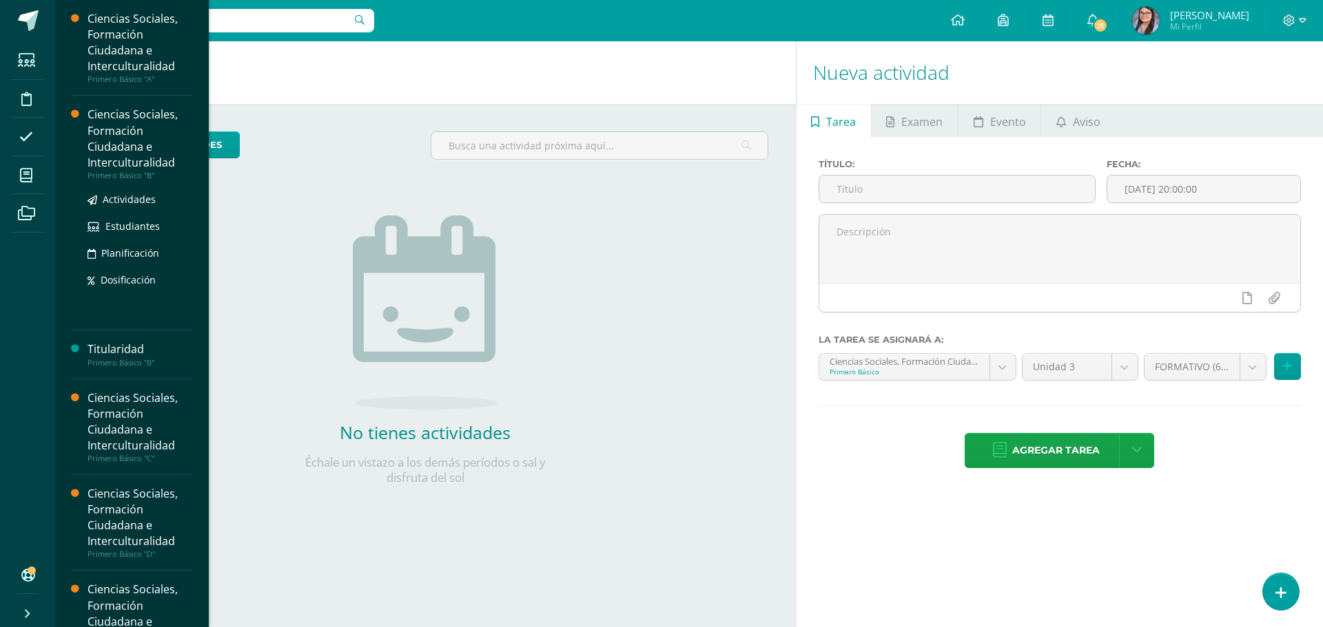
click at [111, 123] on div "Ciencias Sociales, Formación Ciudadana e Interculturalidad" at bounding box center [139, 138] width 105 height 63
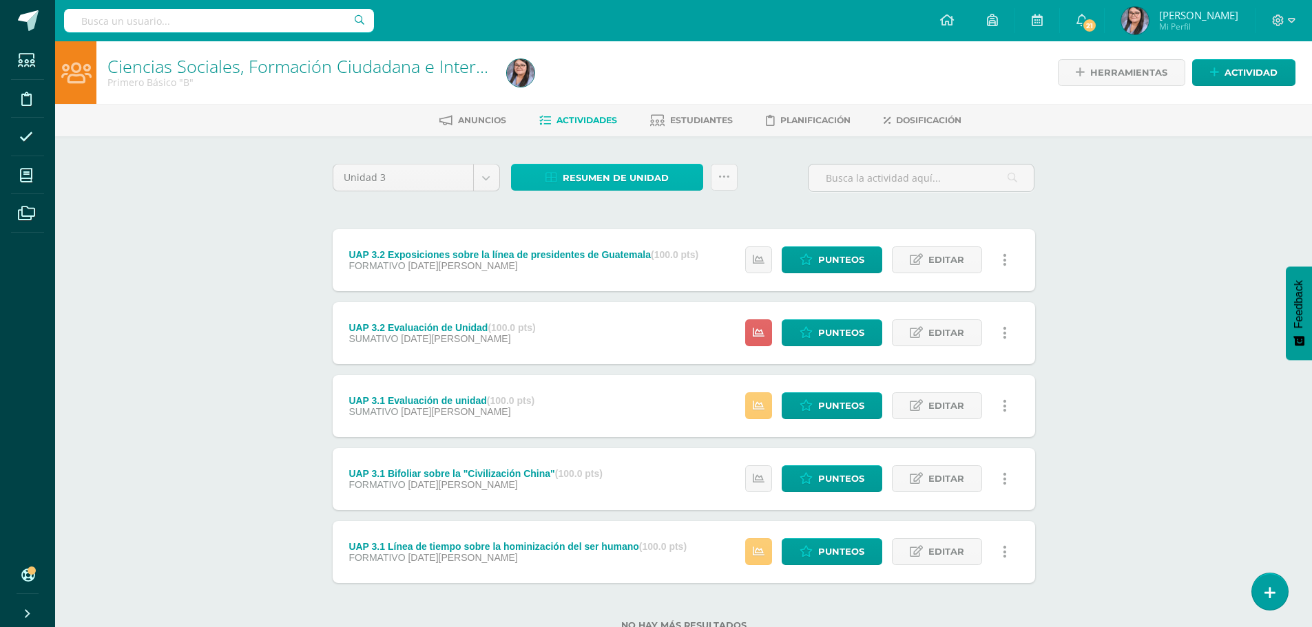
click at [670, 179] on link "Resumen de unidad" at bounding box center [607, 177] width 192 height 27
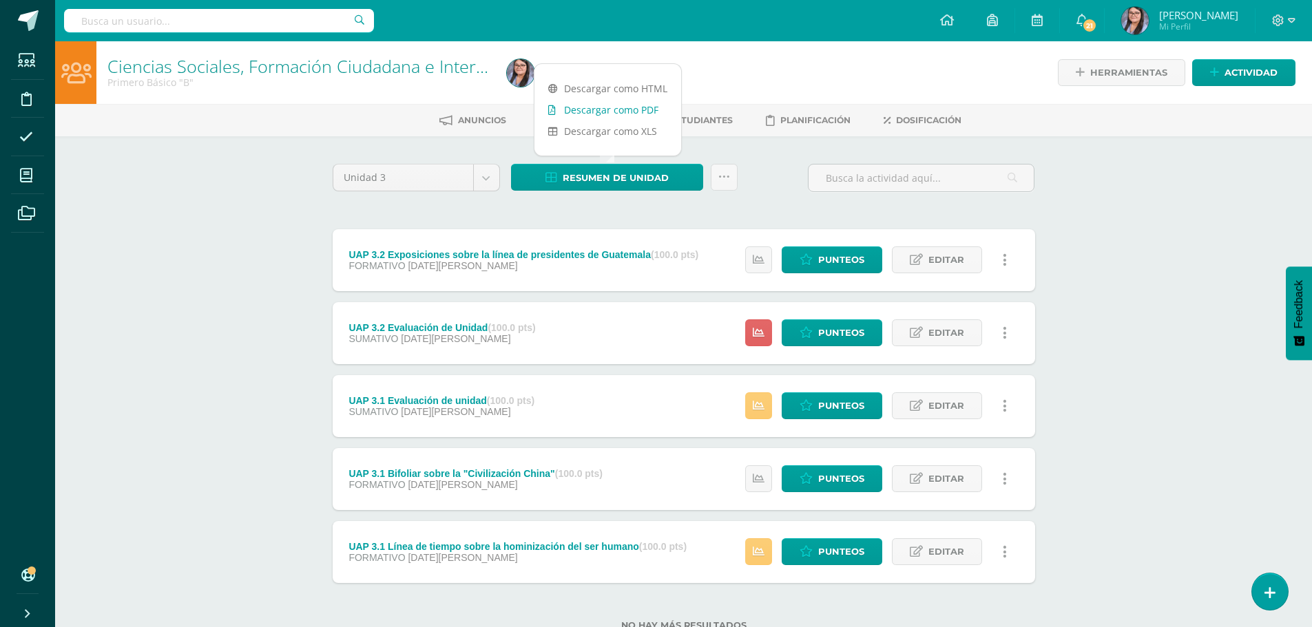
click at [612, 114] on link "Descargar como PDF" at bounding box center [608, 109] width 147 height 21
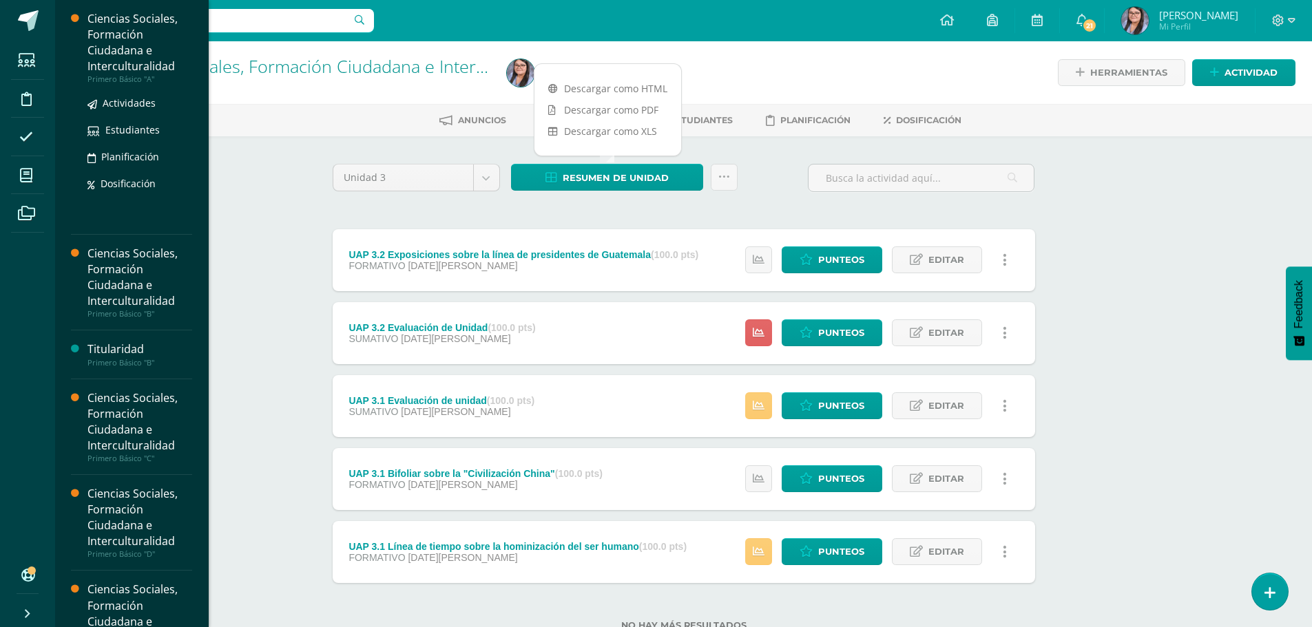
click at [131, 53] on div "Ciencias Sociales, Formación Ciudadana e Interculturalidad" at bounding box center [139, 42] width 105 height 63
